Goal: Complete application form

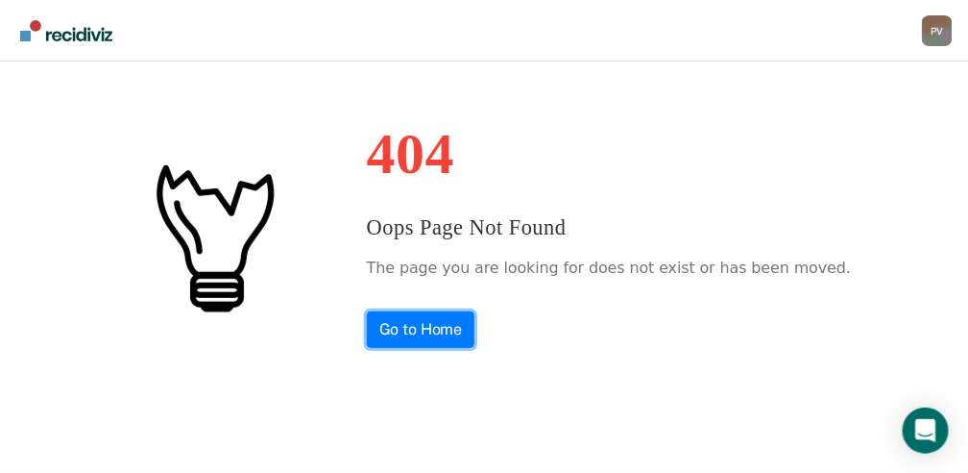
click at [468, 324] on link "Go to Home" at bounding box center [421, 329] width 109 height 37
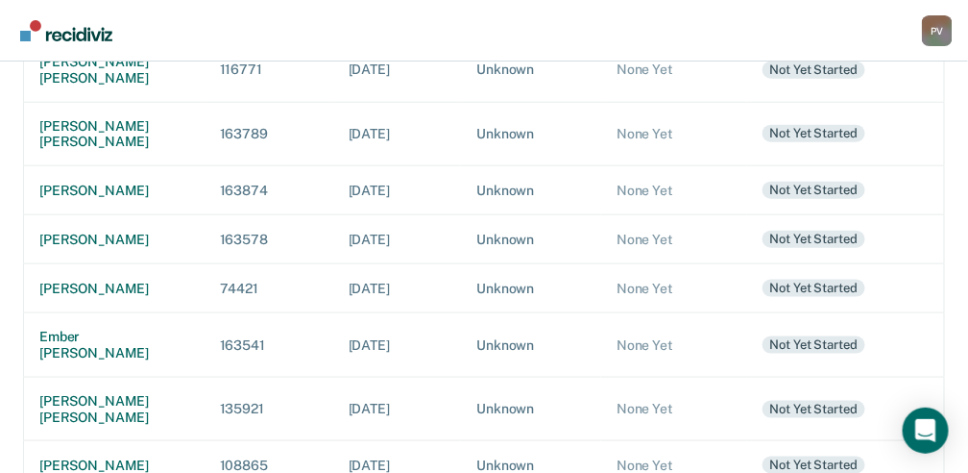
scroll to position [448, 0]
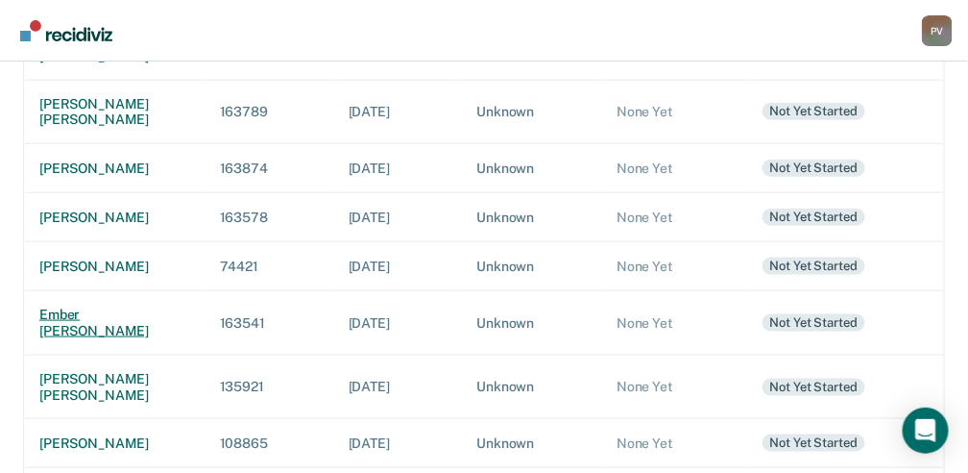
click at [79, 335] on div "ember [PERSON_NAME]" at bounding box center [114, 322] width 150 height 33
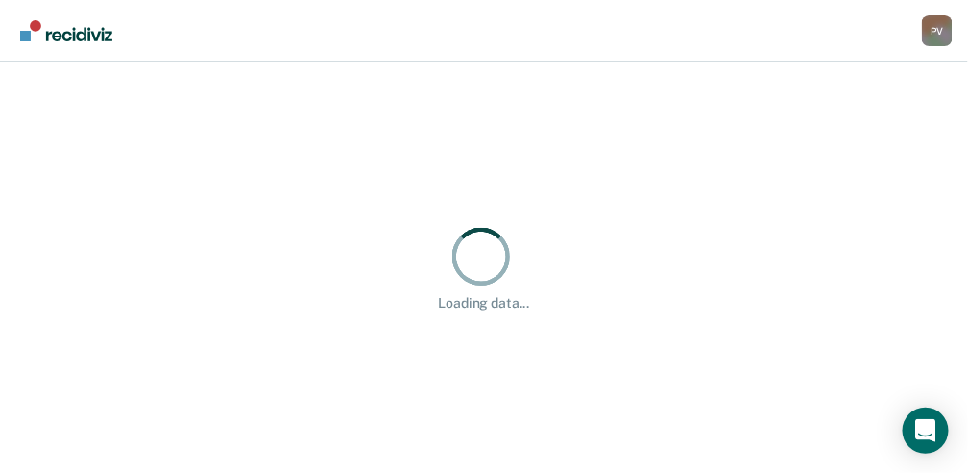
click at [79, 335] on div "Loading data..." at bounding box center [484, 266] width 968 height 411
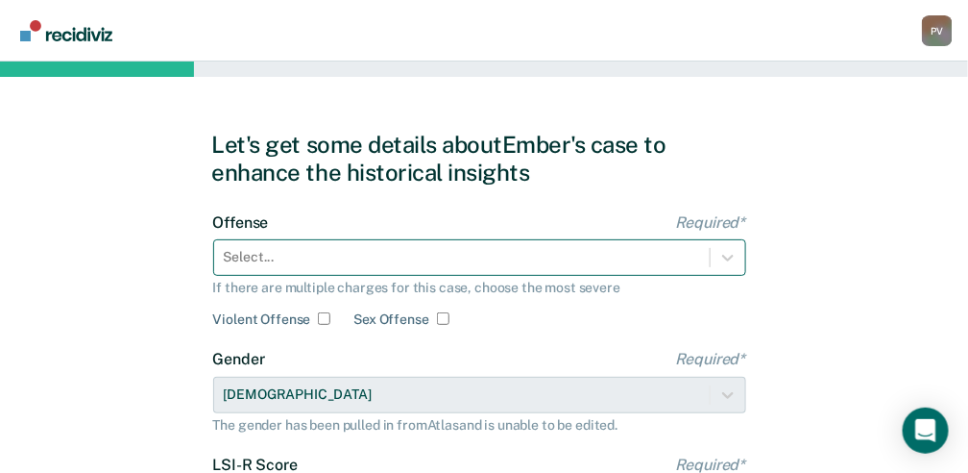
click at [348, 265] on div "Select..." at bounding box center [479, 257] width 533 height 37
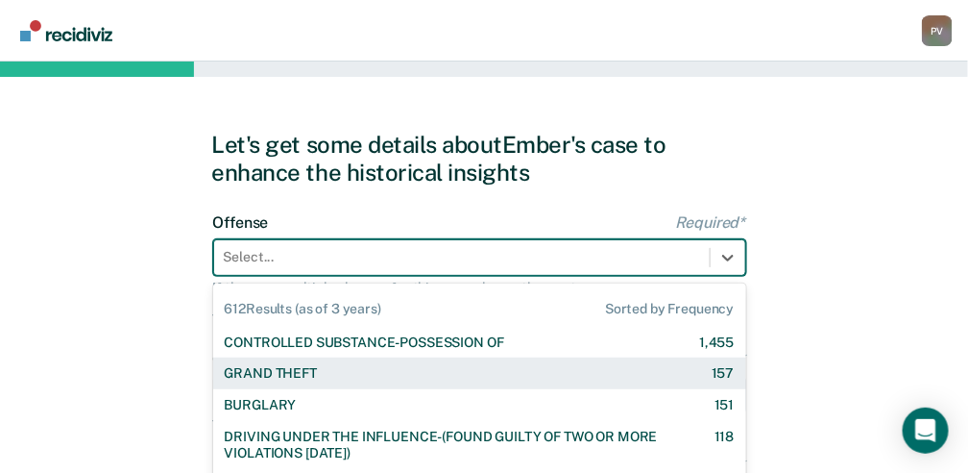
scroll to position [145, 0]
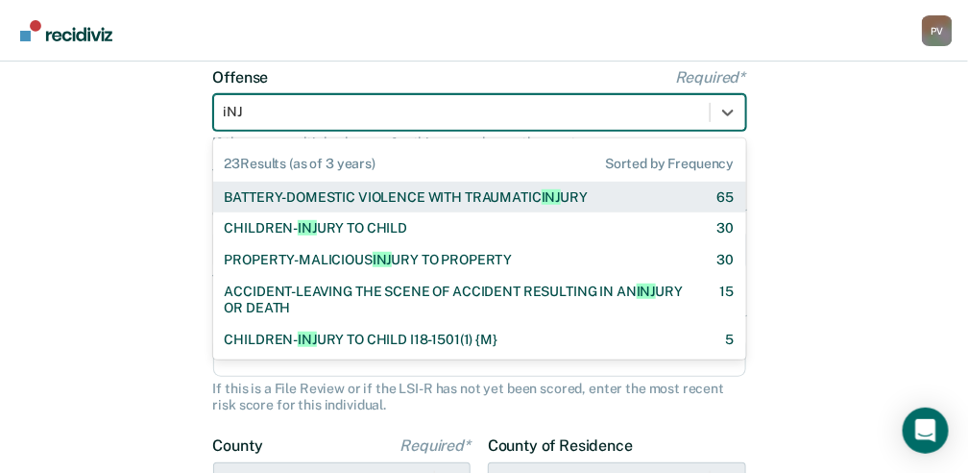
type input "iNJU"
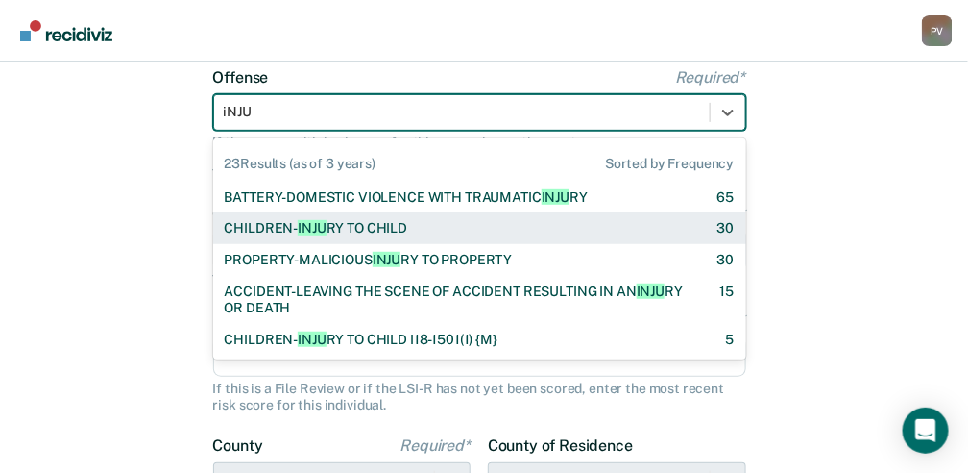
click at [357, 231] on div "CHILDREN- INJU RY TO CHILD" at bounding box center [316, 228] width 183 height 16
checkbox input "true"
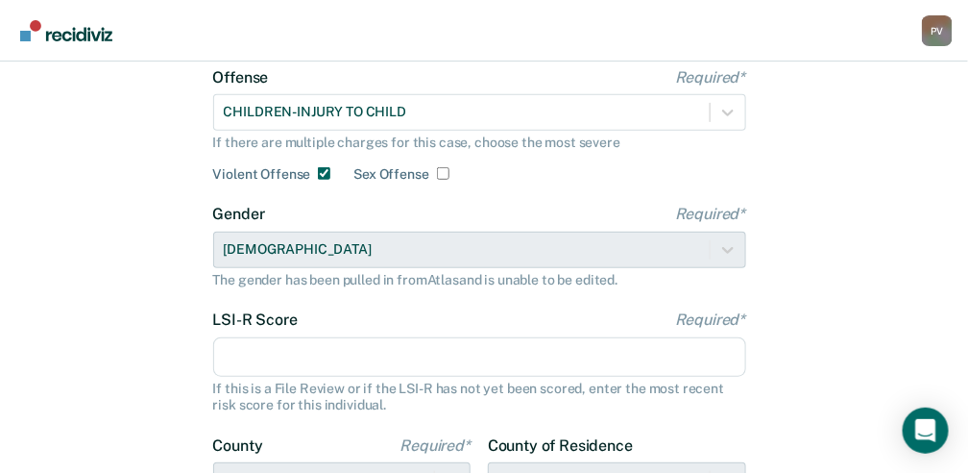
click at [277, 357] on input "LSI-R Score Required*" at bounding box center [479, 357] width 533 height 40
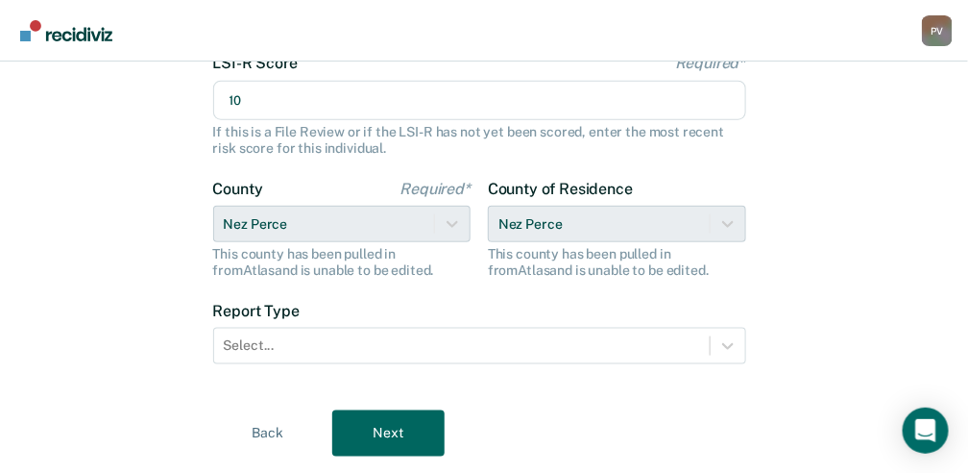
type input "10"
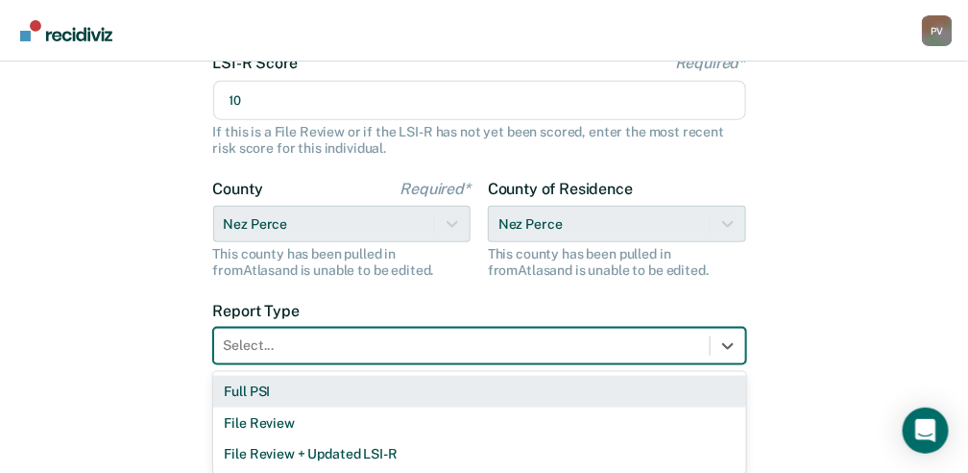
scroll to position [409, 0]
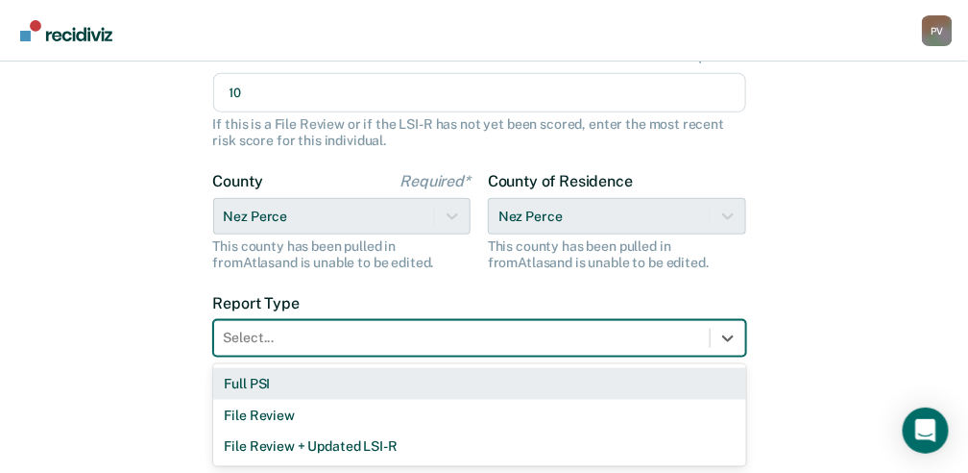
click at [277, 357] on form "Offense Required* CHILDREN-INJURY TO CHILD If there are multiple charges for th…" at bounding box center [479, 91] width 533 height 575
click at [278, 388] on div "Full PSI" at bounding box center [479, 384] width 533 height 32
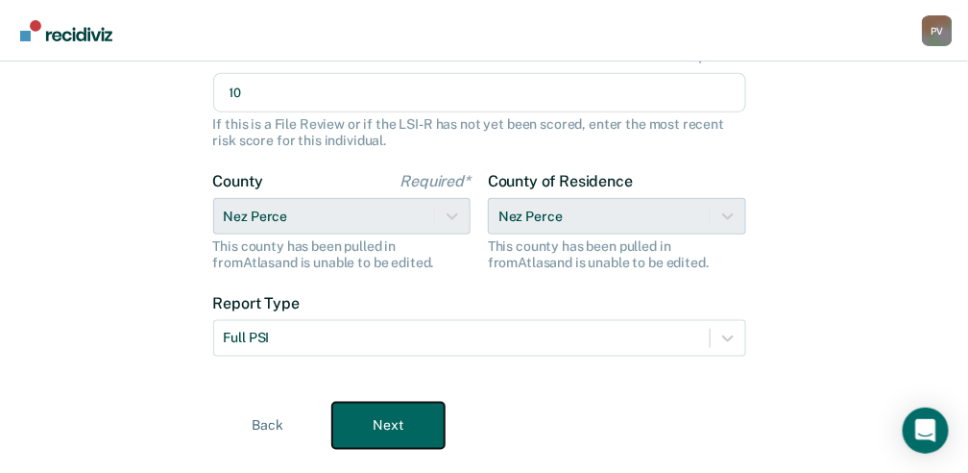
click at [424, 428] on button "Next" at bounding box center [388, 425] width 112 height 46
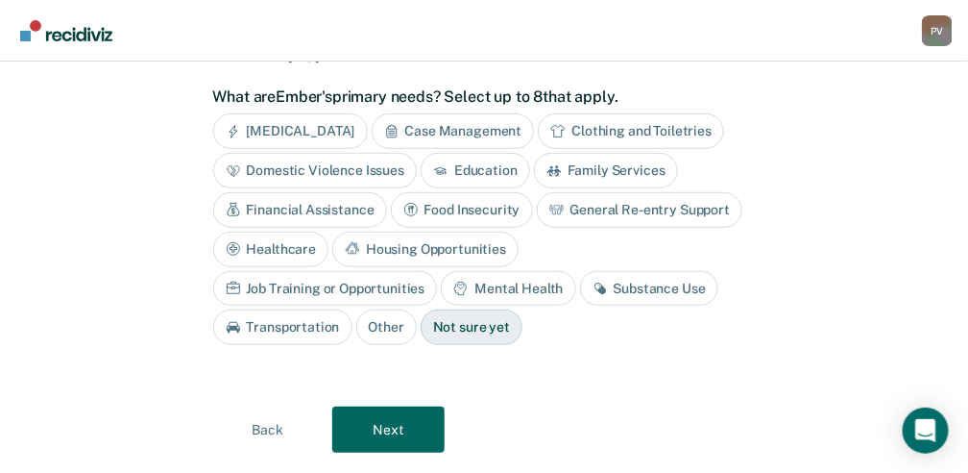
click at [294, 127] on div "[MEDICAL_DATA]" at bounding box center [290, 131] width 155 height 36
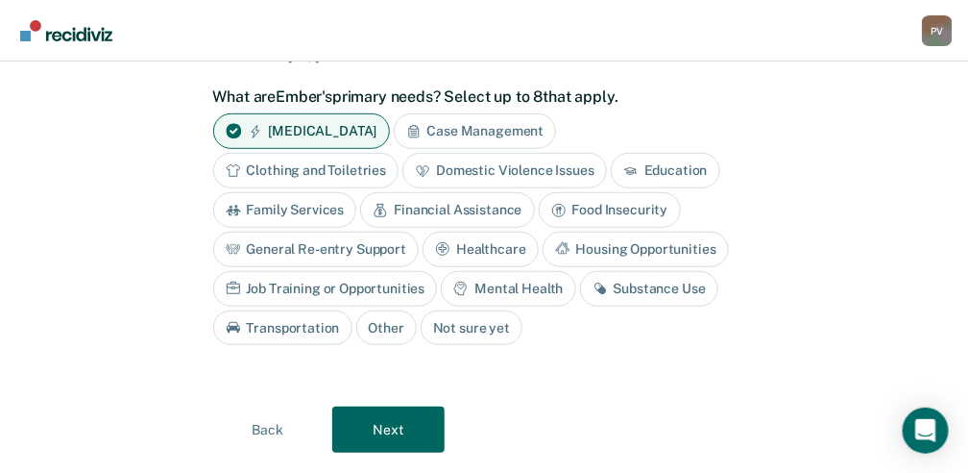
click at [542, 276] on div "Mental Health" at bounding box center [508, 289] width 134 height 36
drag, startPoint x: 542, startPoint y: 276, endPoint x: 524, endPoint y: 285, distance: 20.6
click at [524, 285] on div "Mental Health" at bounding box center [508, 289] width 134 height 36
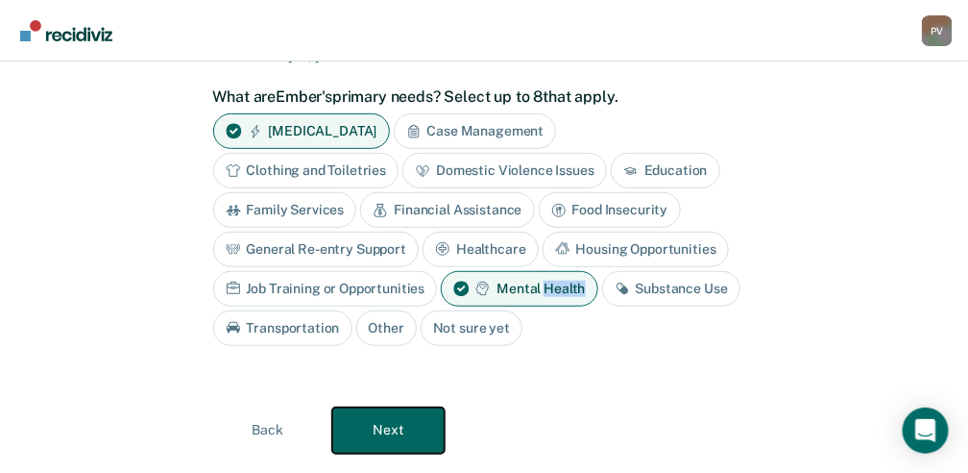
click at [408, 437] on button "Next" at bounding box center [388, 430] width 112 height 46
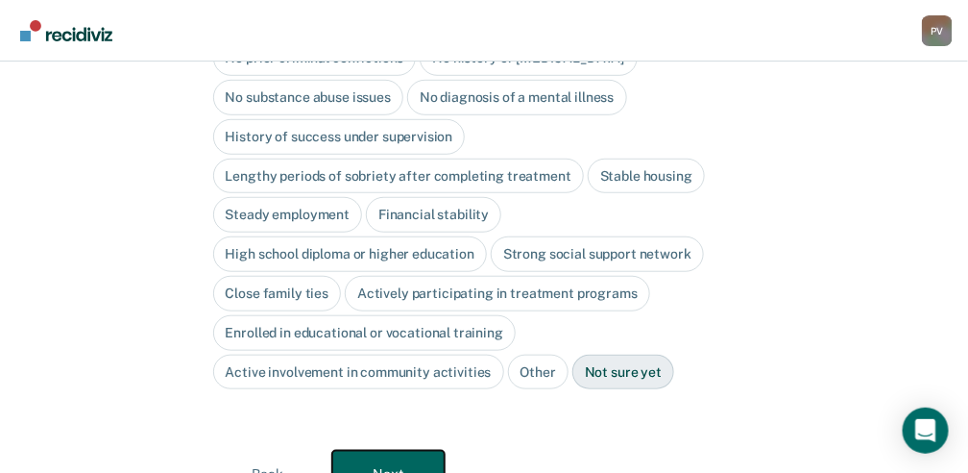
scroll to position [167, 0]
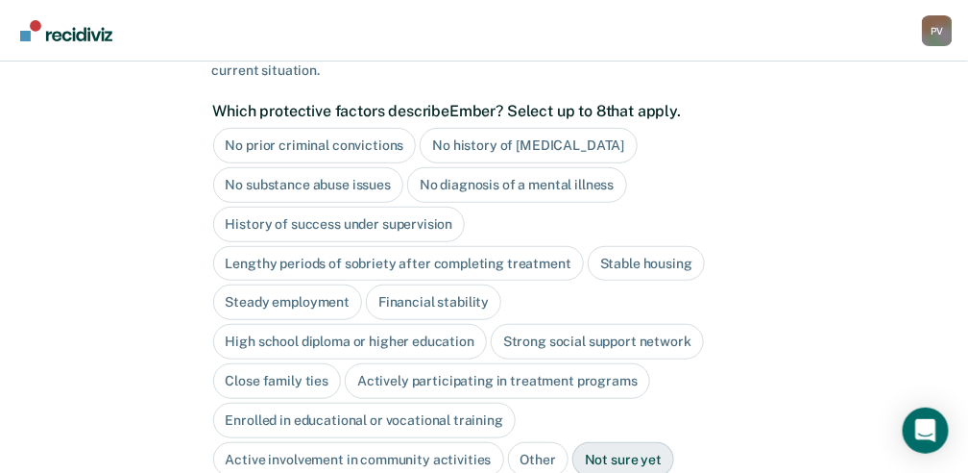
click at [351, 179] on div "No substance abuse issues" at bounding box center [308, 185] width 191 height 36
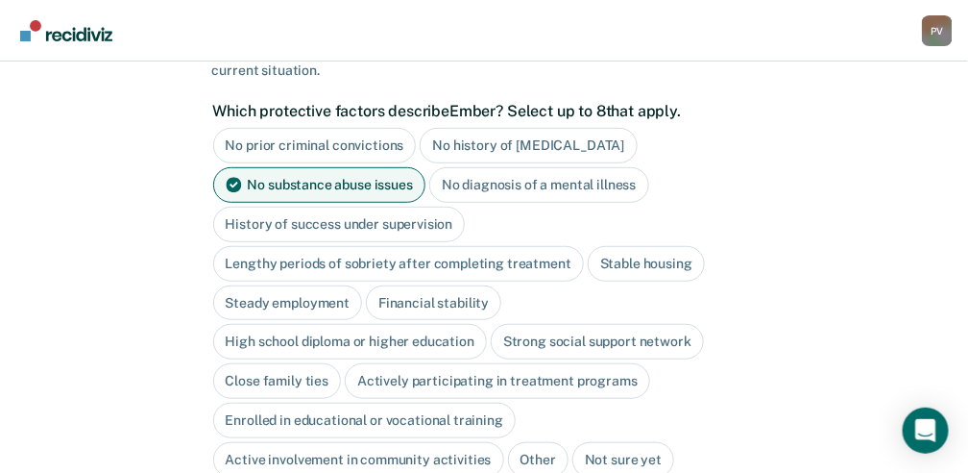
click at [353, 211] on div "History of success under supervision" at bounding box center [339, 225] width 253 height 36
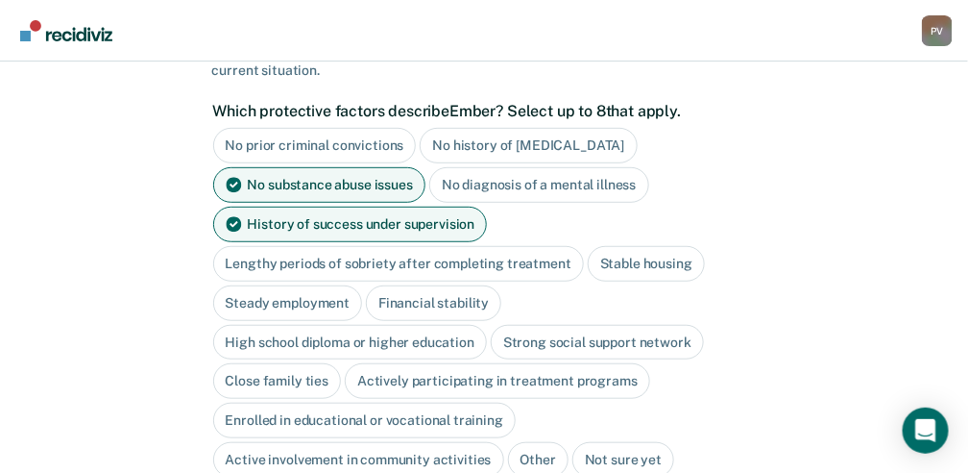
click at [616, 253] on div "Stable housing" at bounding box center [646, 264] width 117 height 36
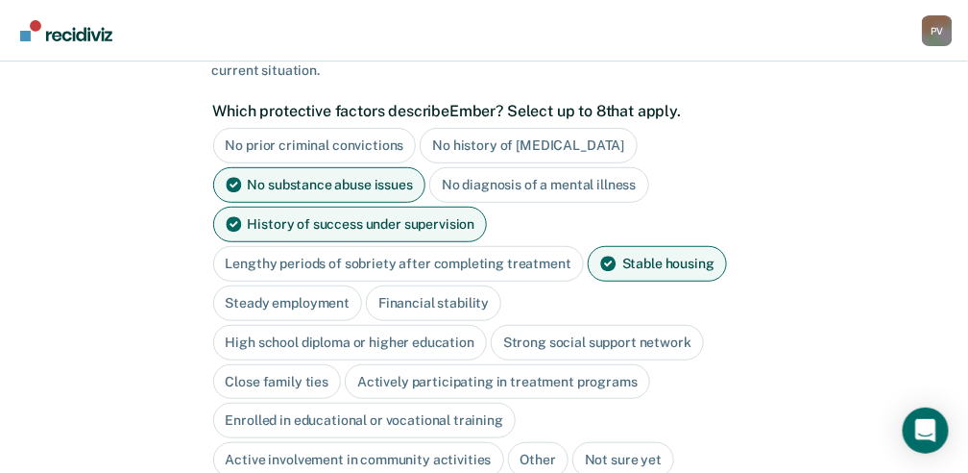
click at [270, 293] on div "Steady employment" at bounding box center [288, 303] width 150 height 36
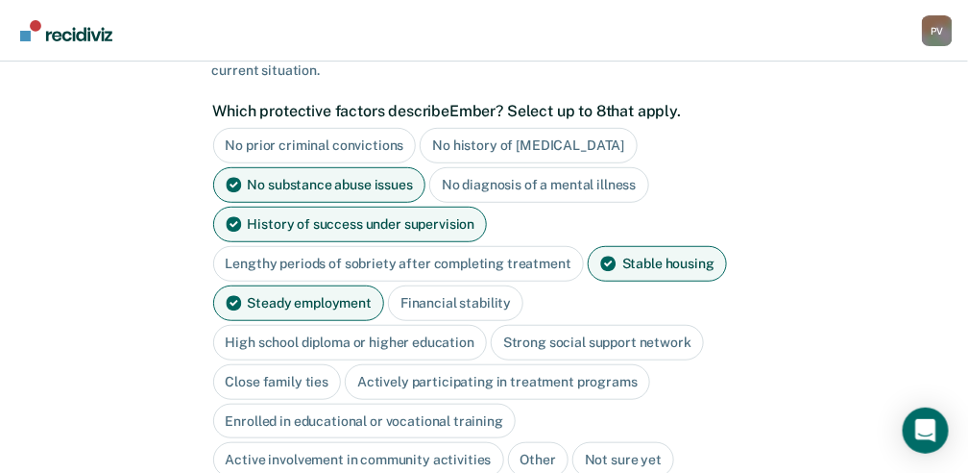
click at [303, 335] on div "High school diploma or higher education" at bounding box center [350, 343] width 275 height 36
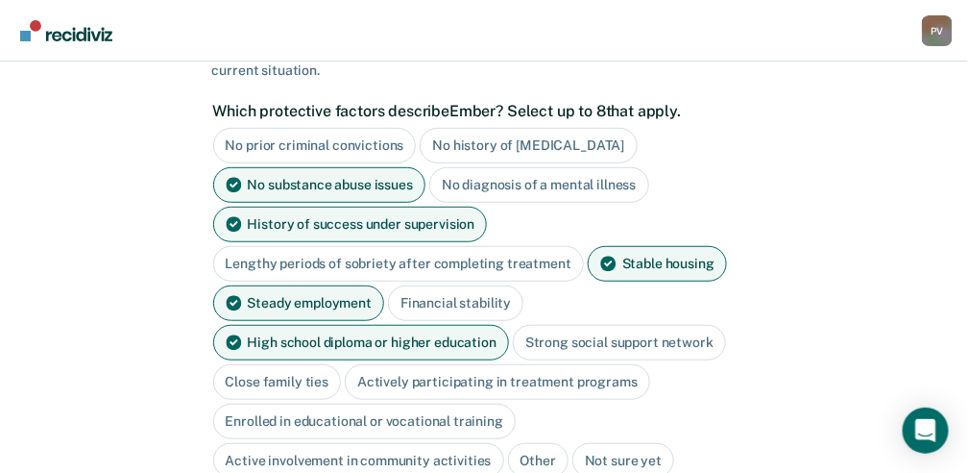
click at [589, 335] on div "Strong social support network" at bounding box center [619, 343] width 213 height 36
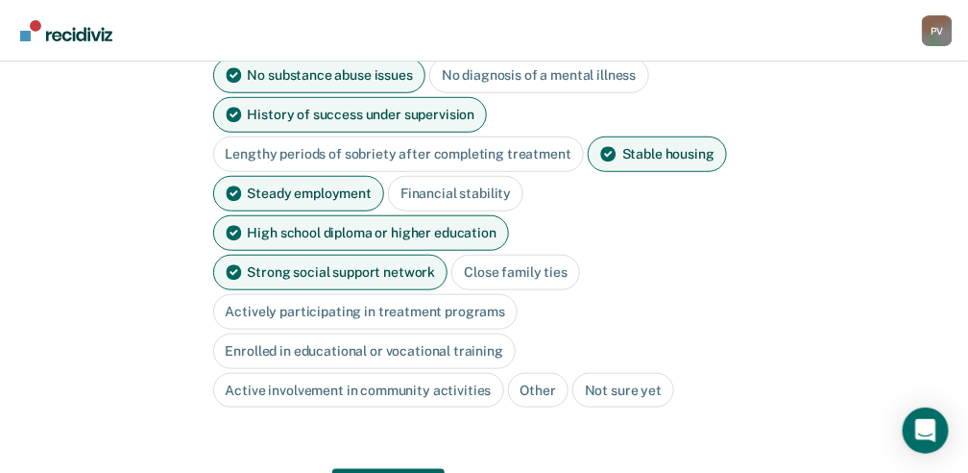
scroll to position [296, 0]
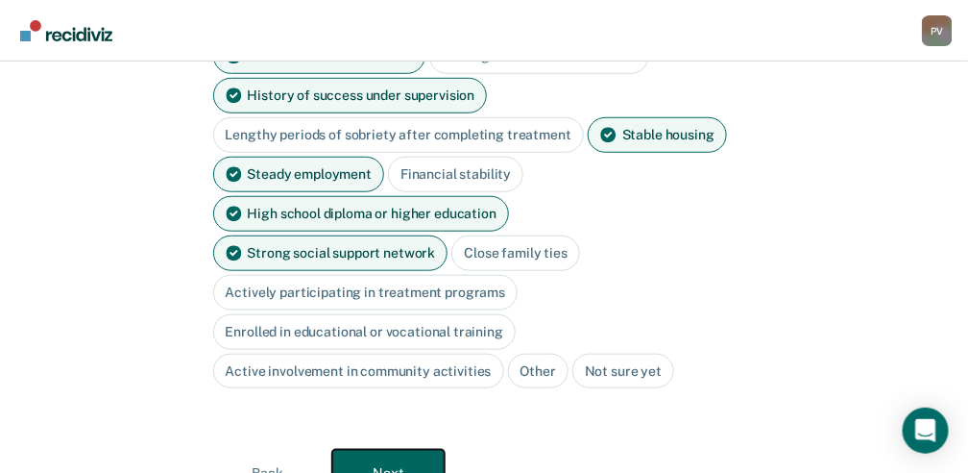
click at [385, 450] on button "Next" at bounding box center [388, 473] width 112 height 46
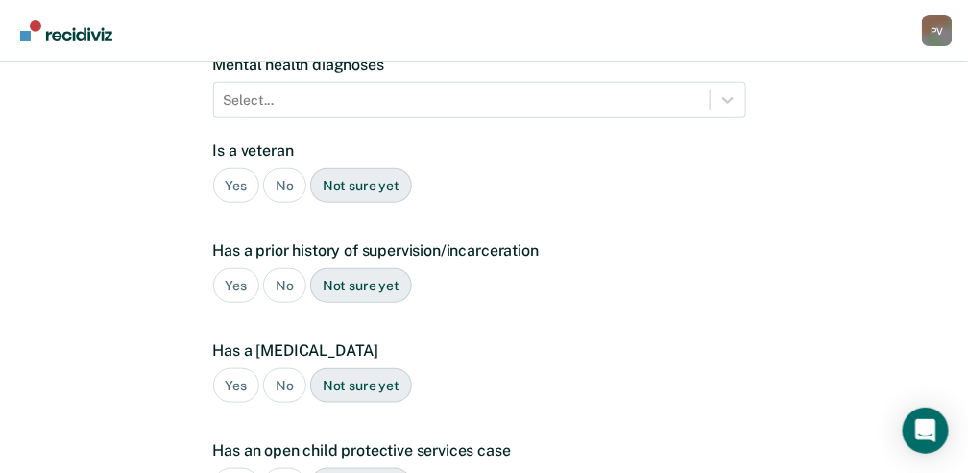
scroll to position [40, 0]
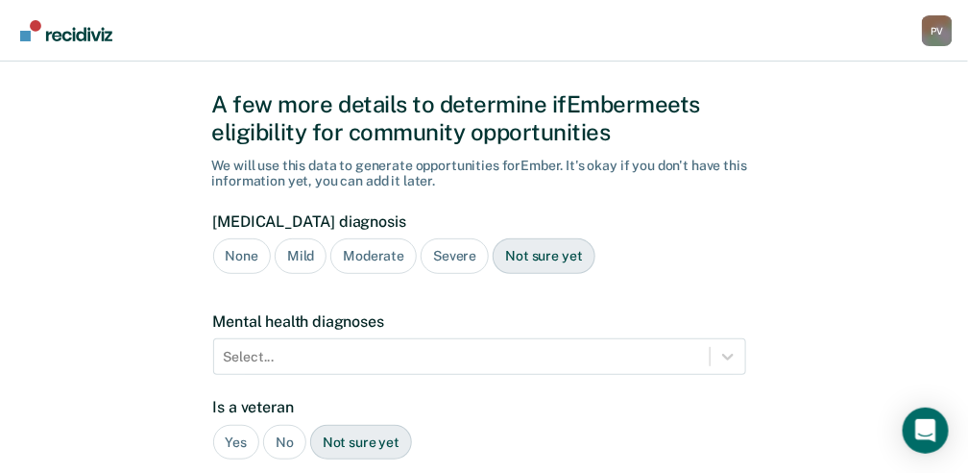
click at [250, 253] on div "None" at bounding box center [242, 256] width 58 height 36
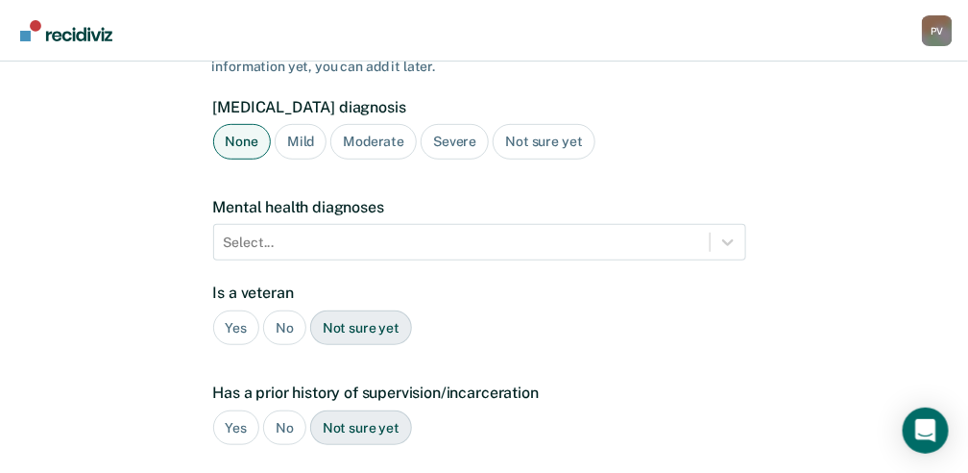
scroll to position [169, 0]
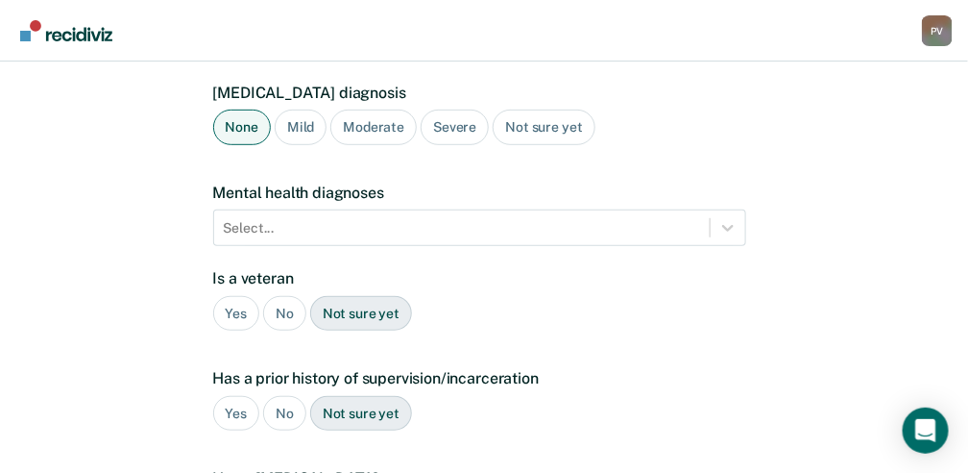
click at [280, 308] on div "No" at bounding box center [284, 314] width 43 height 36
click at [234, 407] on div "Yes" at bounding box center [236, 414] width 47 height 36
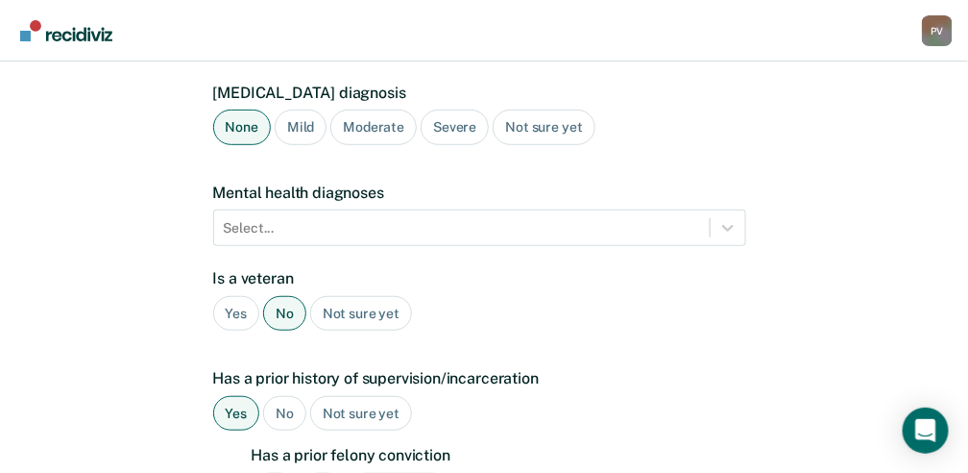
scroll to position [232, 0]
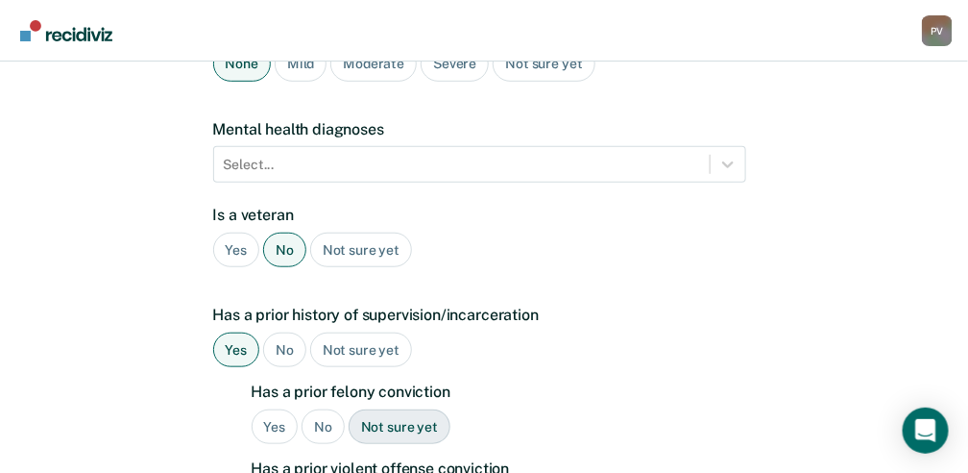
click at [317, 422] on div "No" at bounding box center [323, 427] width 43 height 36
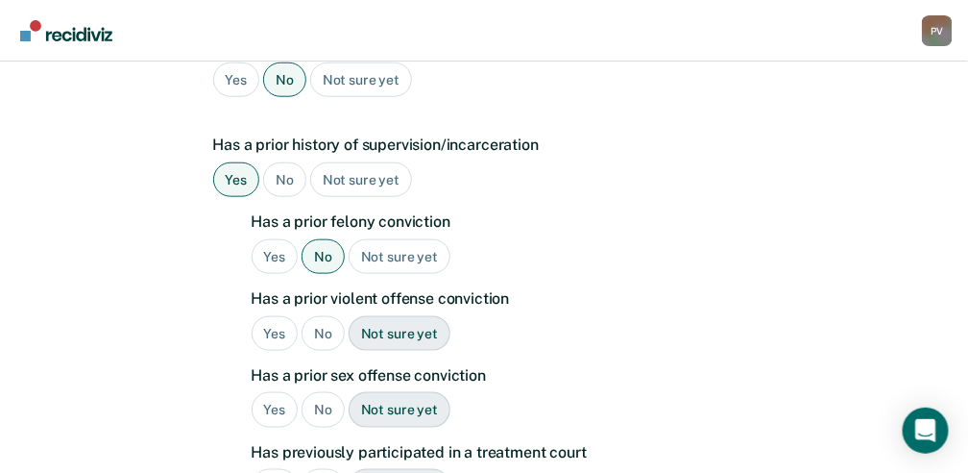
scroll to position [425, 0]
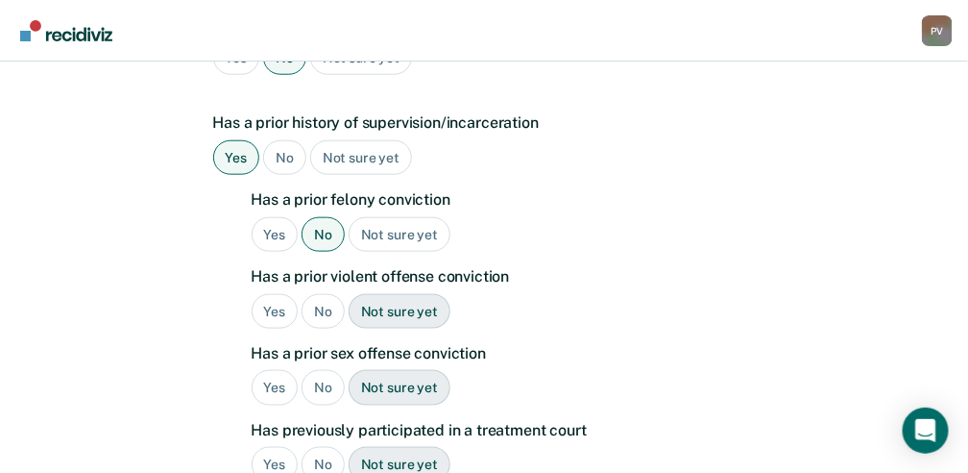
click at [327, 385] on div "No" at bounding box center [323, 388] width 43 height 36
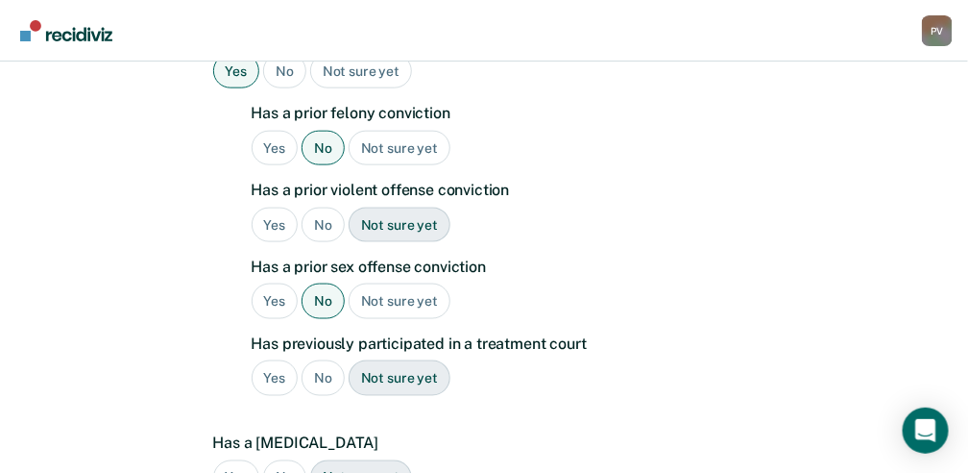
scroll to position [553, 0]
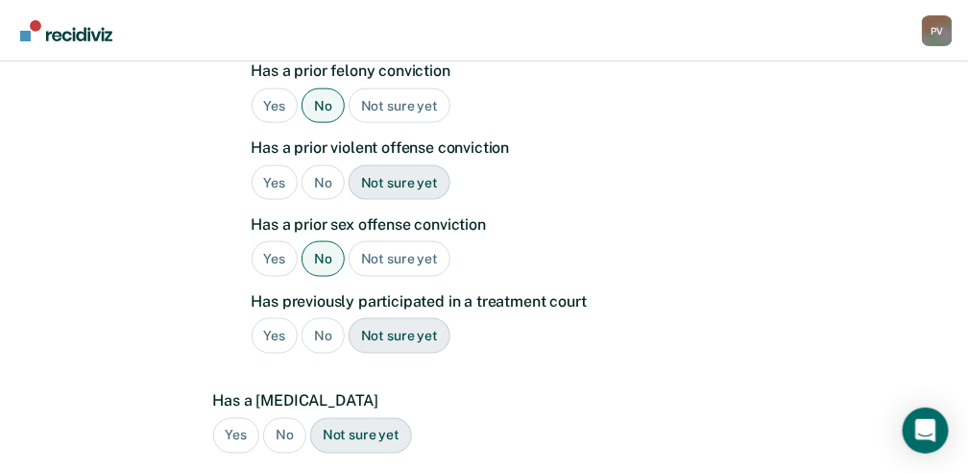
click at [317, 323] on div "No" at bounding box center [323, 336] width 43 height 36
drag, startPoint x: 317, startPoint y: 323, endPoint x: 281, endPoint y: 422, distance: 105.1
click at [281, 422] on div "No" at bounding box center [284, 436] width 43 height 36
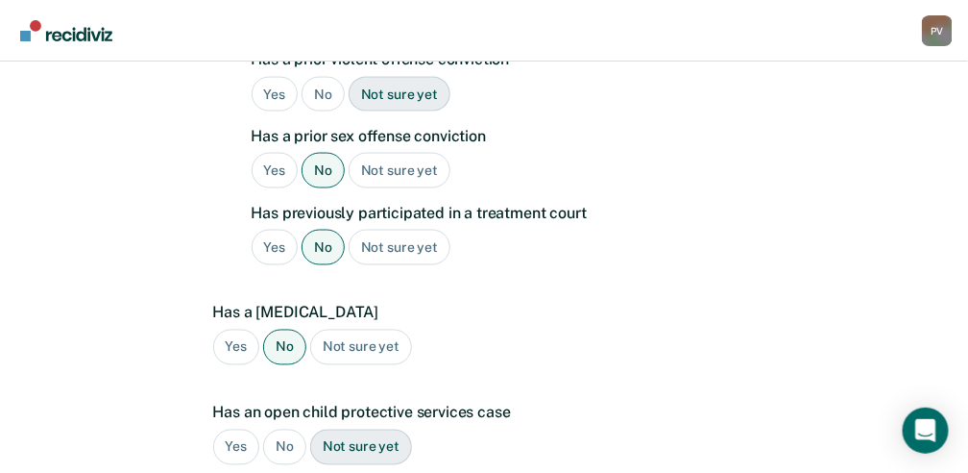
scroll to position [681, 0]
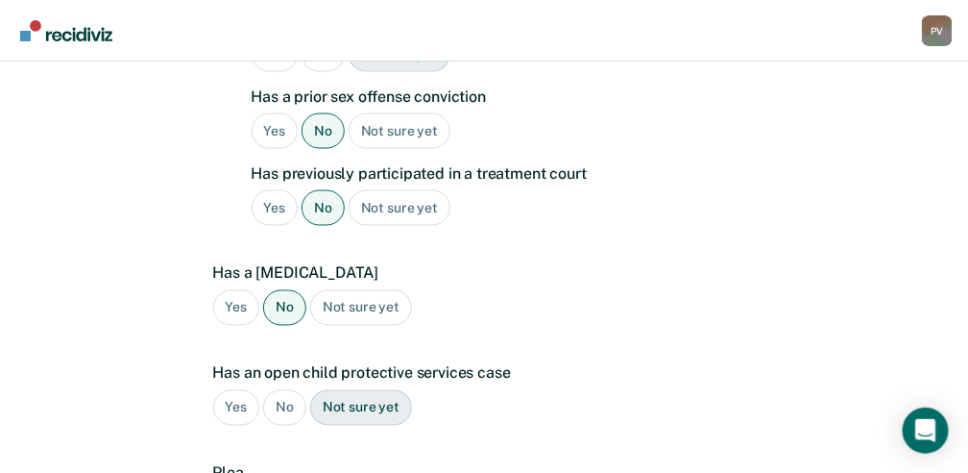
click at [248, 406] on div "Yes" at bounding box center [236, 408] width 47 height 36
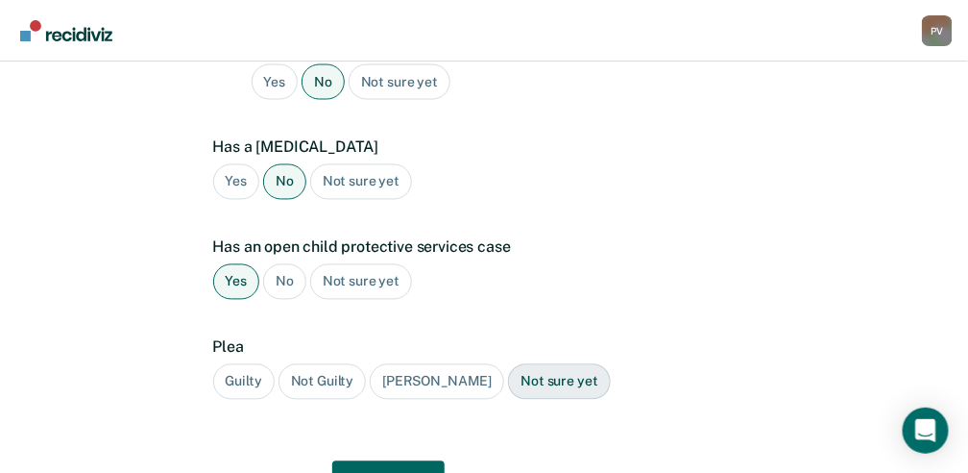
scroll to position [809, 0]
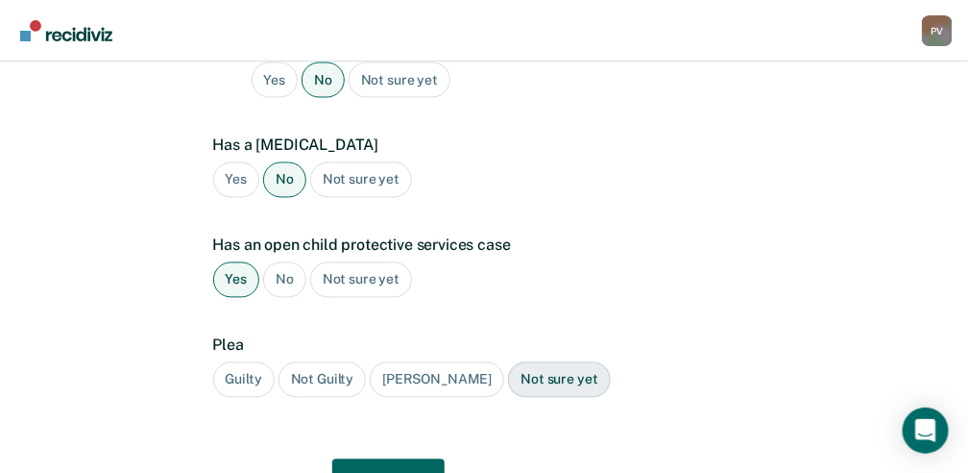
click at [236, 368] on div "Guilty" at bounding box center [243, 380] width 61 height 36
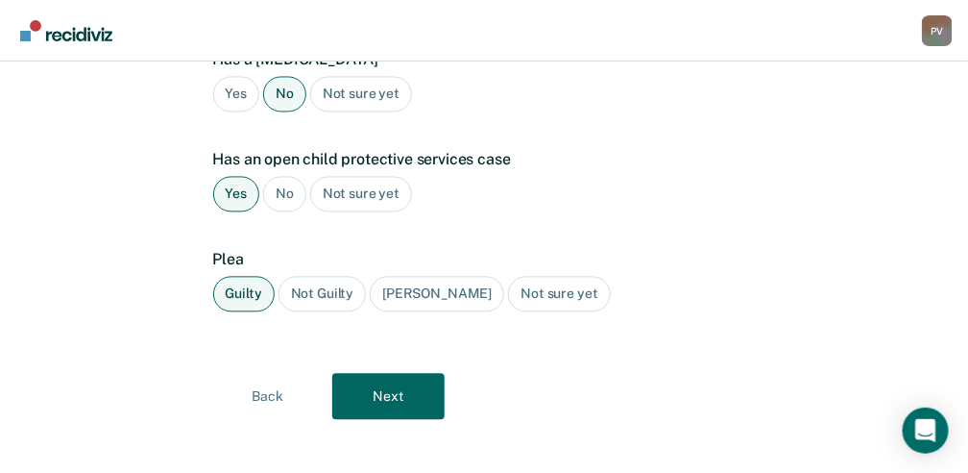
scroll to position [901, 0]
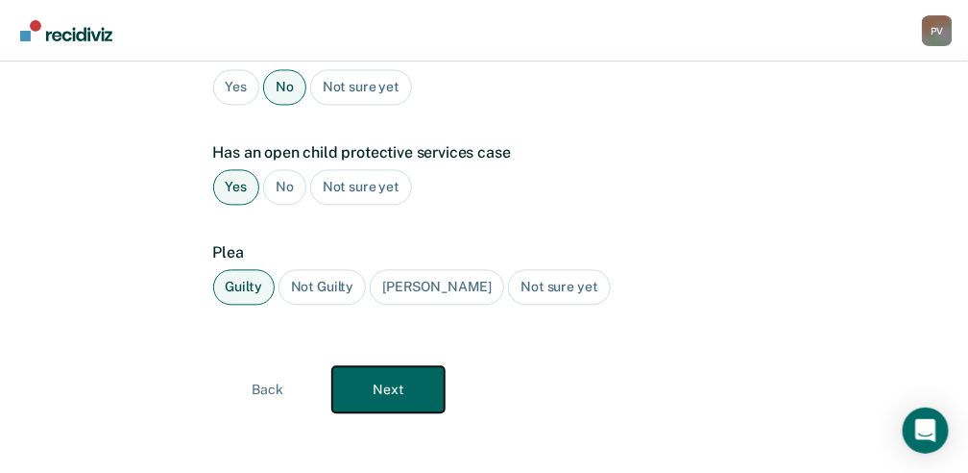
click at [404, 380] on button "Next" at bounding box center [388, 390] width 112 height 46
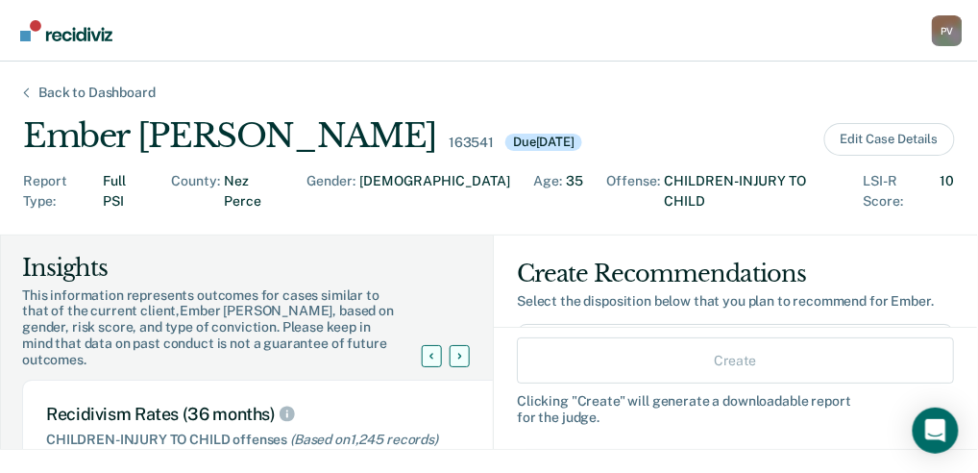
scroll to position [63, 0]
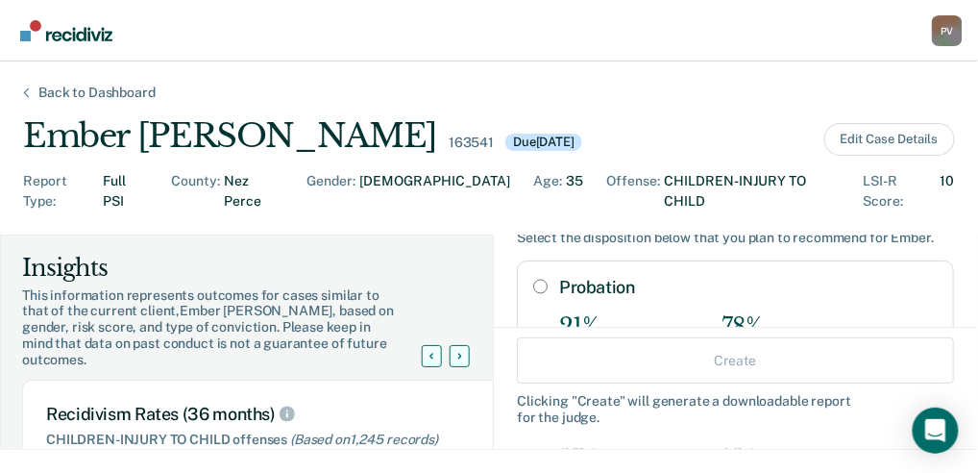
click at [533, 279] on input "Probation" at bounding box center [540, 286] width 14 height 15
radio input "true"
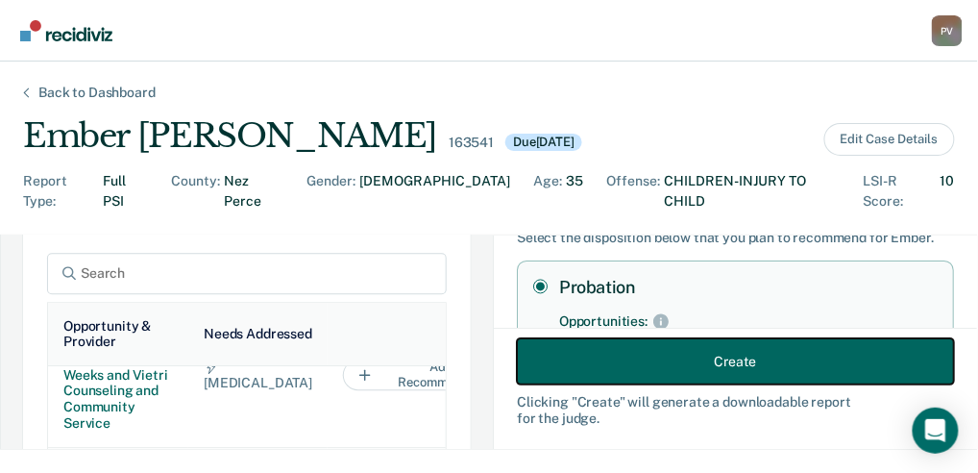
click at [654, 360] on button "Create" at bounding box center [735, 360] width 437 height 46
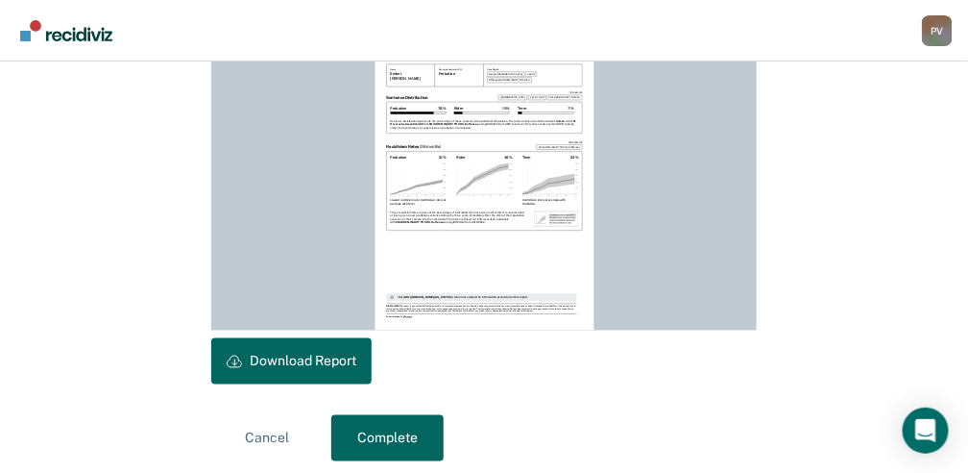
scroll to position [622, 0]
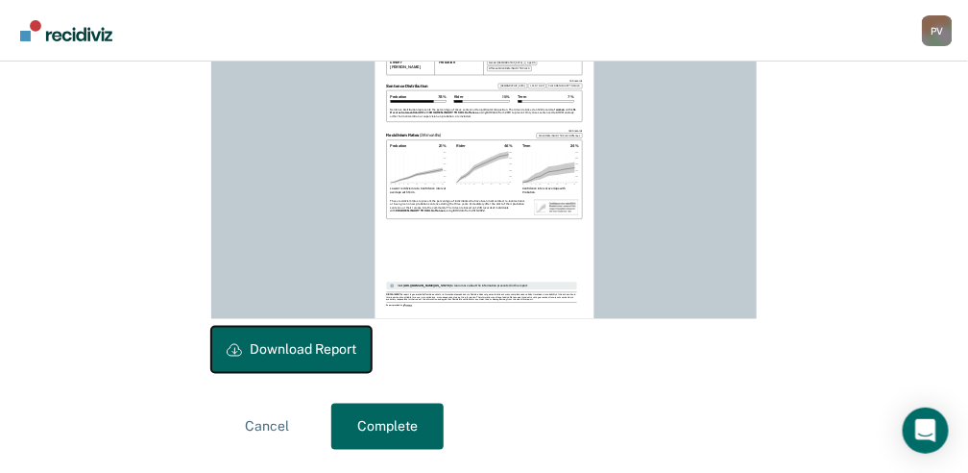
click at [303, 360] on button "Download Report" at bounding box center [291, 350] width 160 height 46
